Goal: Information Seeking & Learning: Learn about a topic

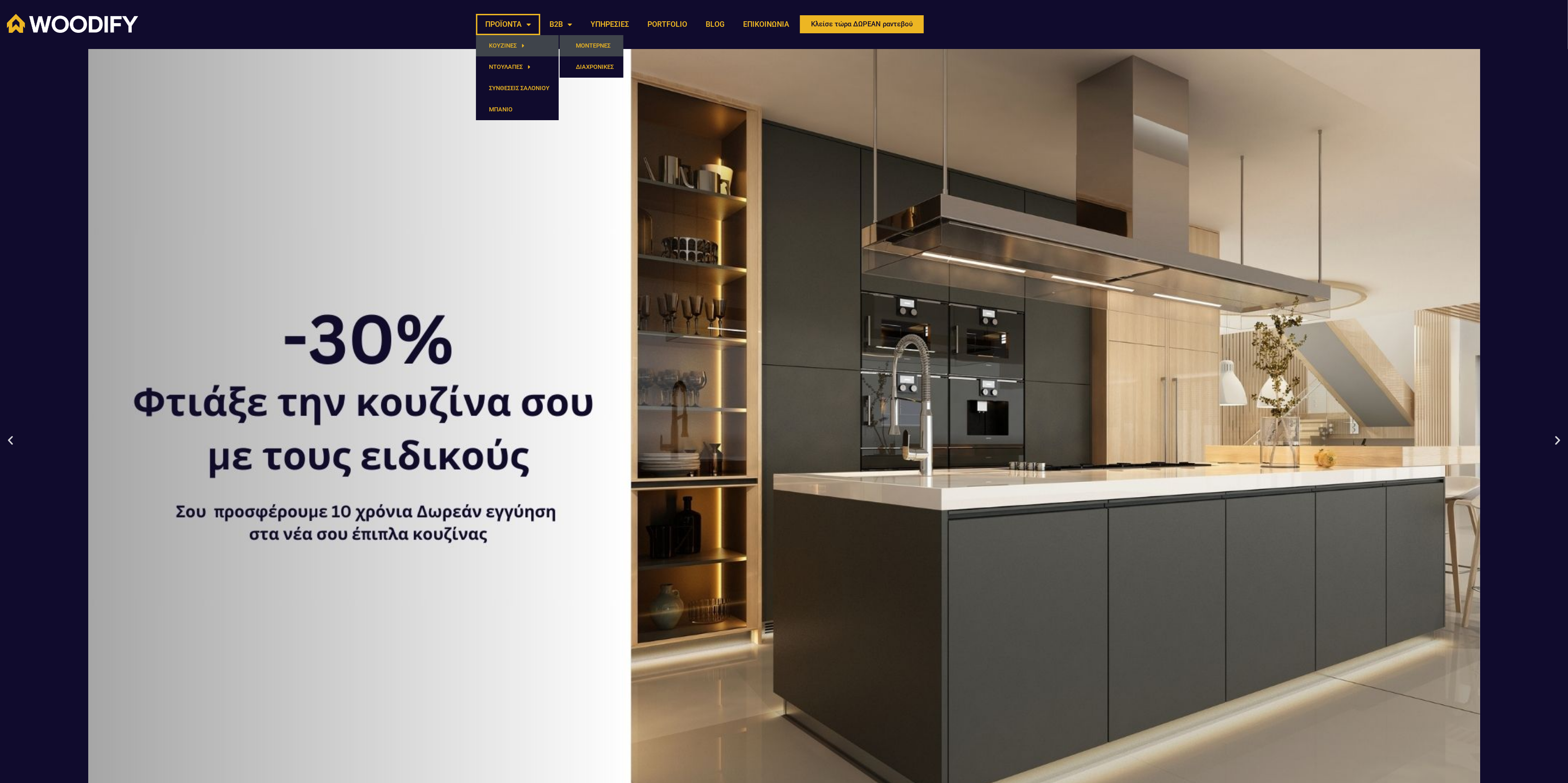
click at [579, 43] on link "ΜΟΝΤΕΡΝΕΣ" at bounding box center [591, 46] width 64 height 21
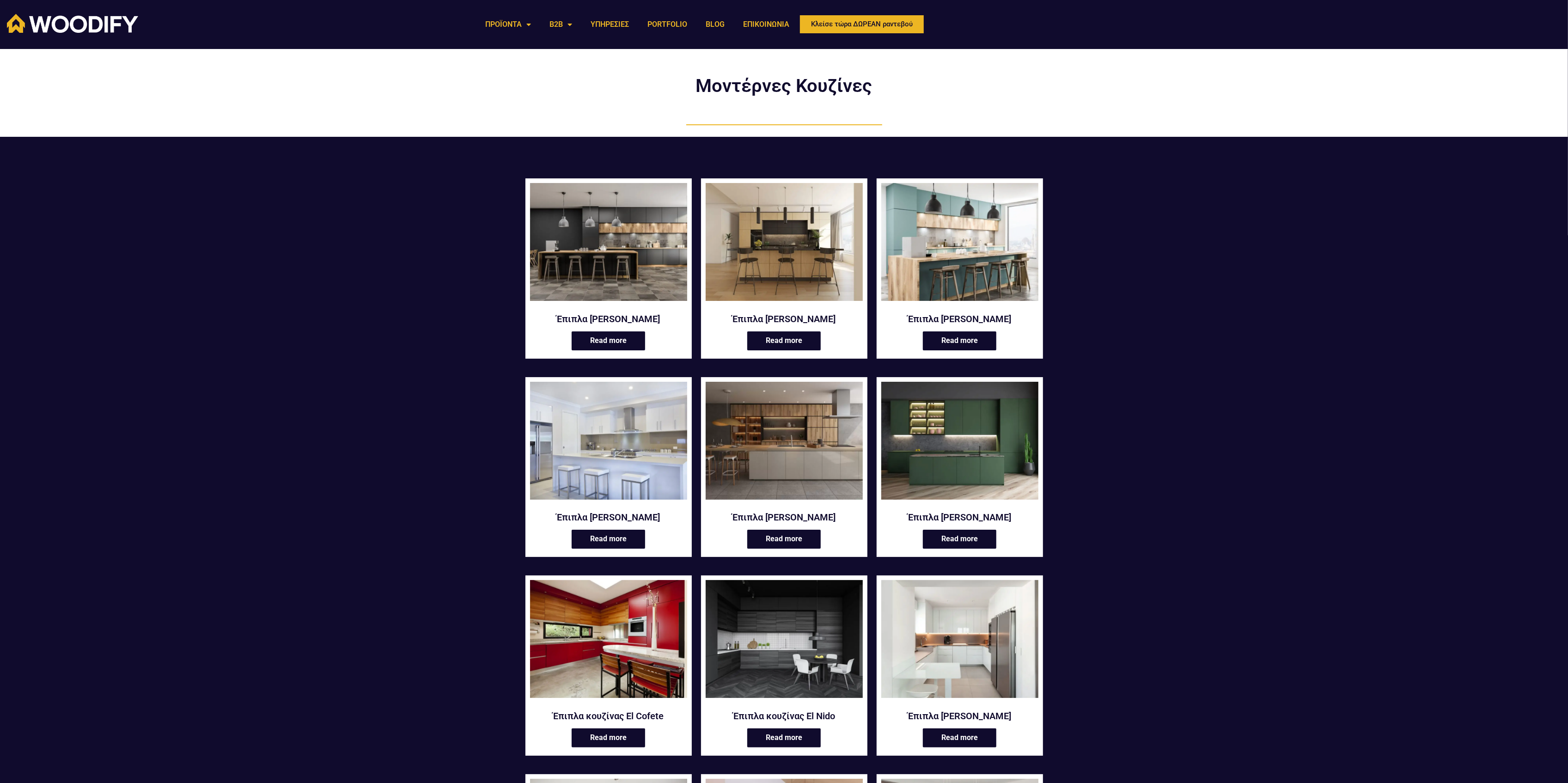
click at [645, 272] on img at bounding box center [609, 242] width 157 height 118
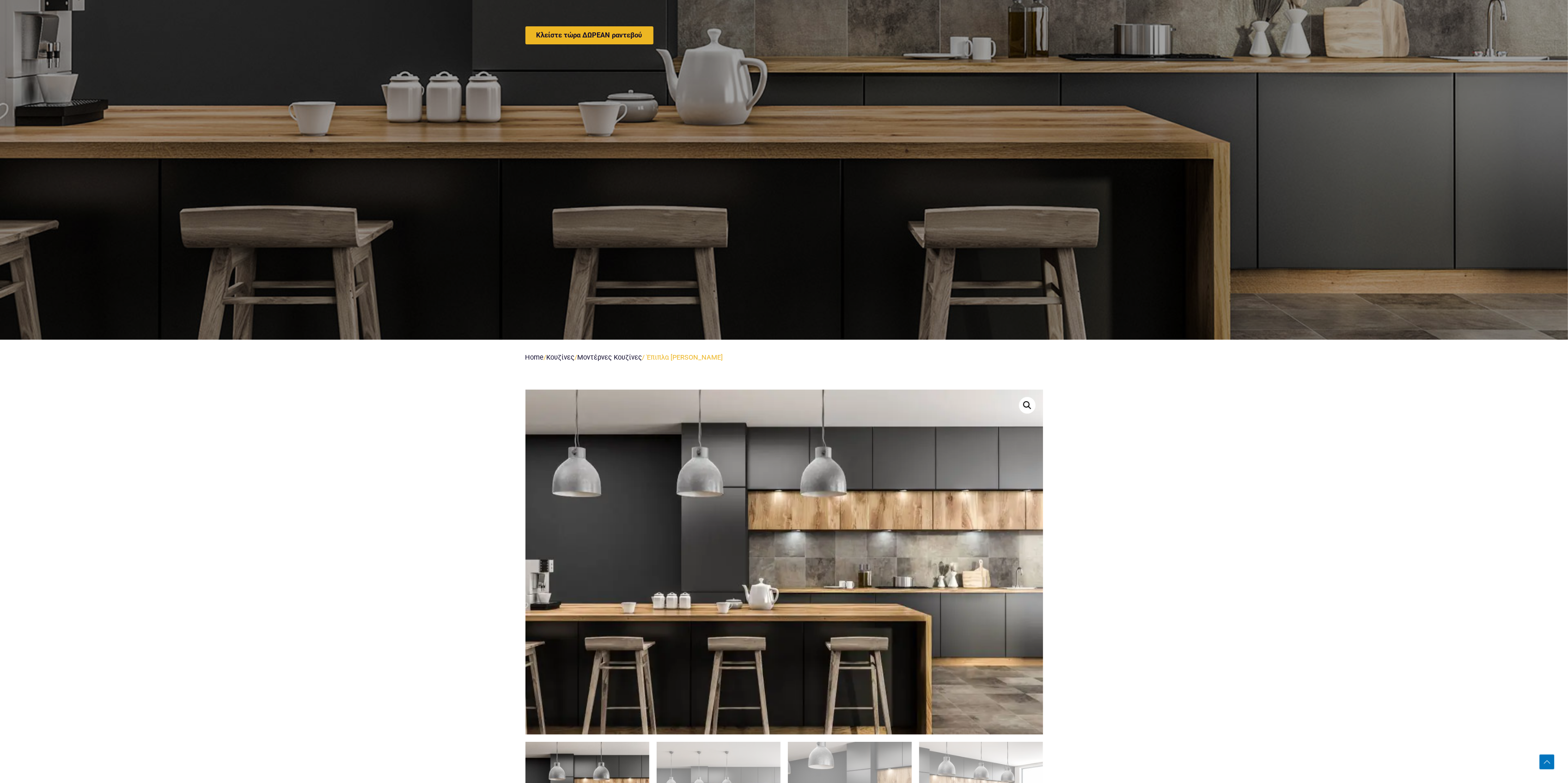
scroll to position [431, 0]
